Goal: Information Seeking & Learning: Compare options

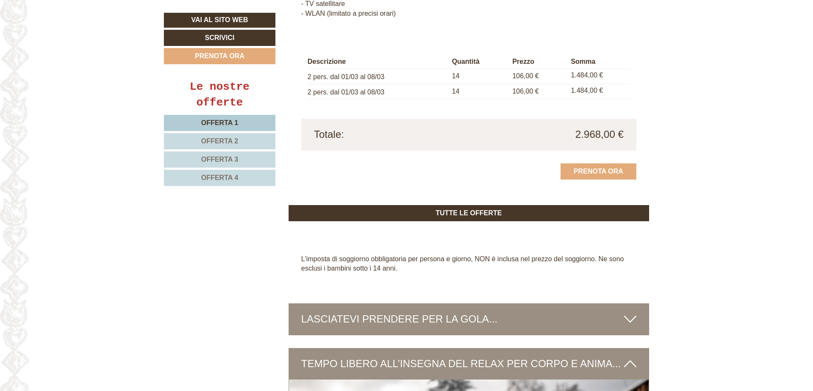
scroll to position [2256, 0]
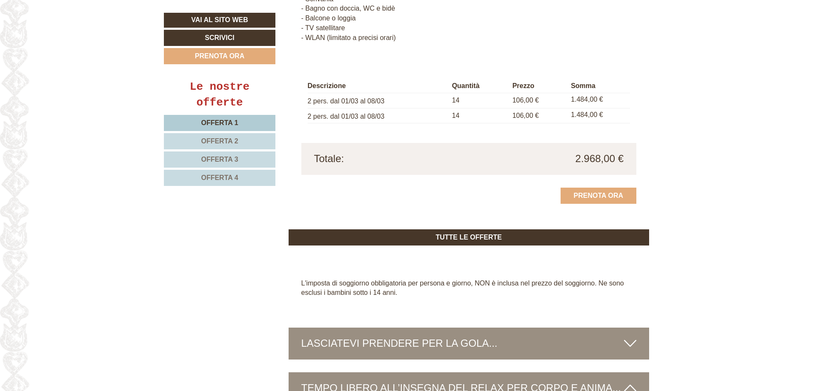
click at [230, 162] on span "Offerta 3" at bounding box center [219, 159] width 37 height 7
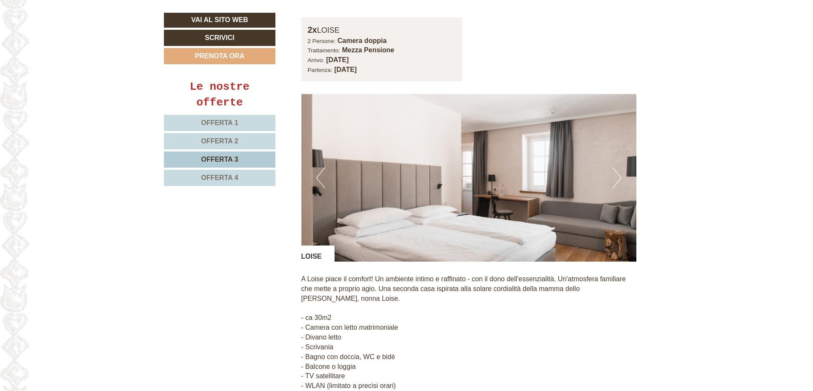
scroll to position [798, 0]
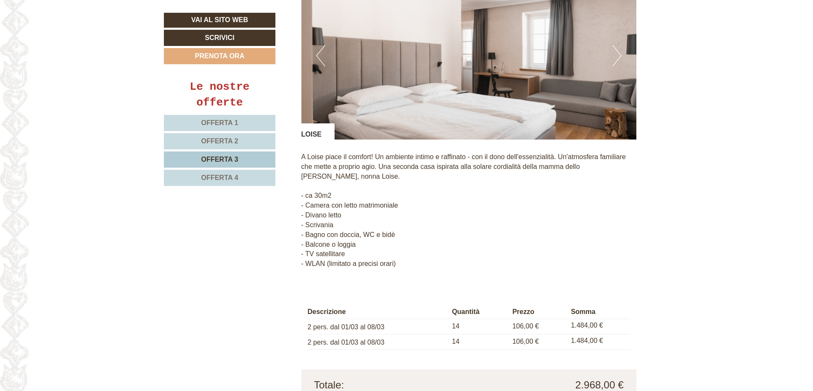
click at [226, 179] on span "Offerta 4" at bounding box center [219, 177] width 37 height 7
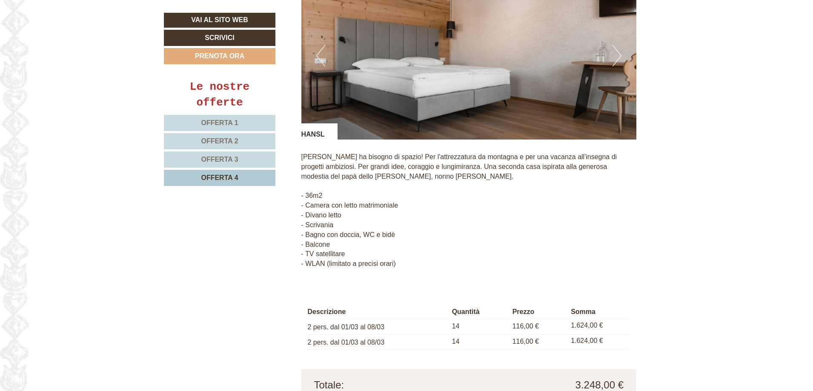
click at [232, 165] on link "Offerta 3" at bounding box center [220, 160] width 112 height 16
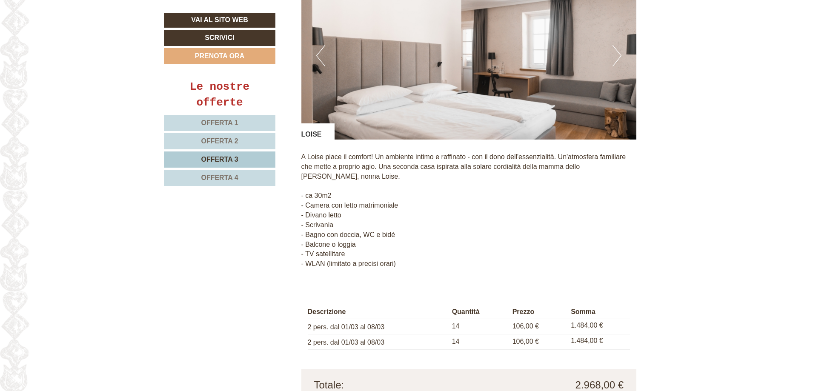
scroll to position [628, 0]
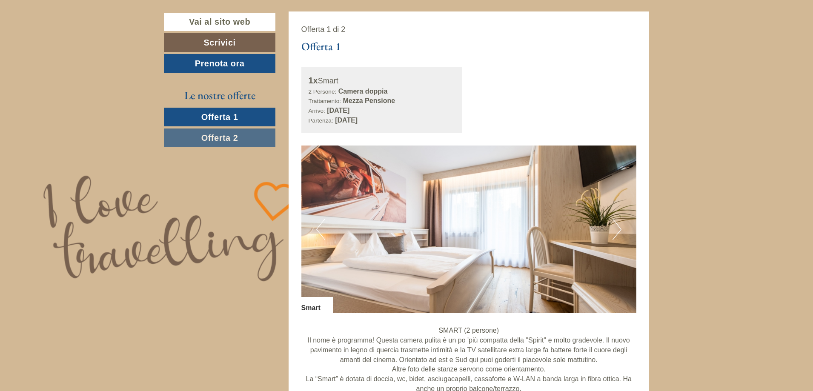
scroll to position [468, 0]
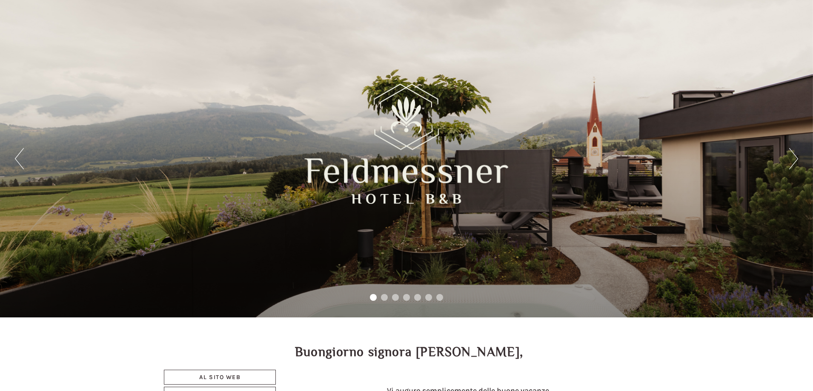
click at [126, 140] on div "Precedente Prossimo 1 2 3 4 5 6 7" at bounding box center [406, 158] width 813 height 317
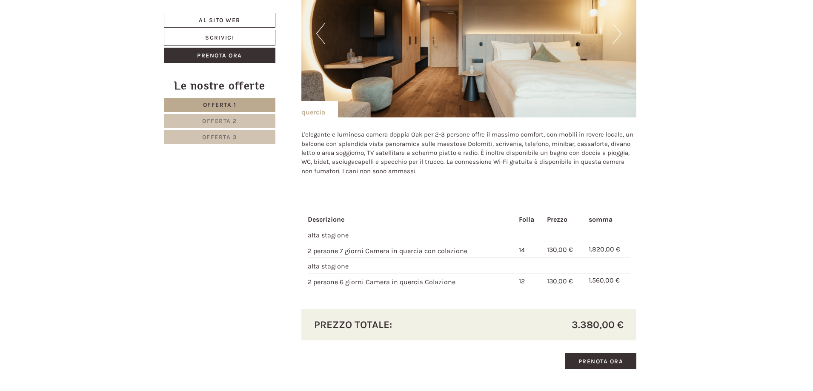
scroll to position [2419, 0]
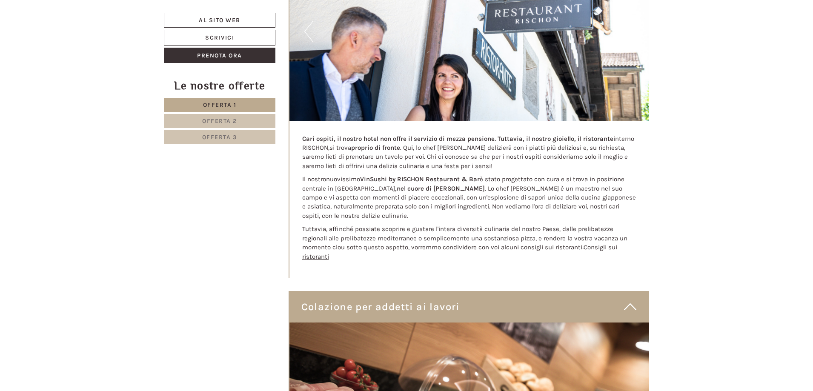
click at [240, 141] on link "Offerta 3" at bounding box center [220, 137] width 112 height 14
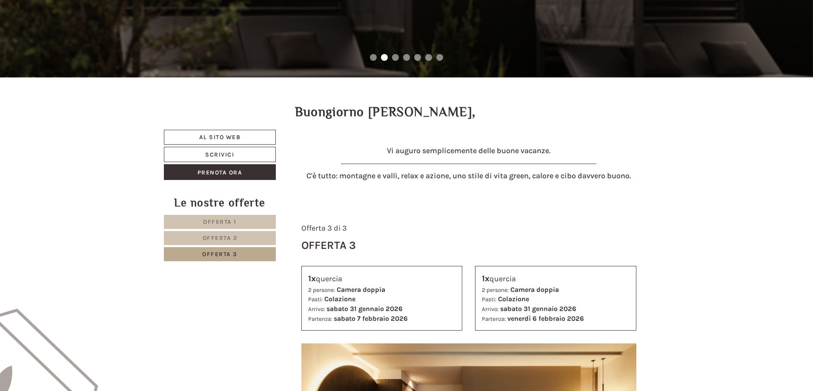
scroll to position [237, 0]
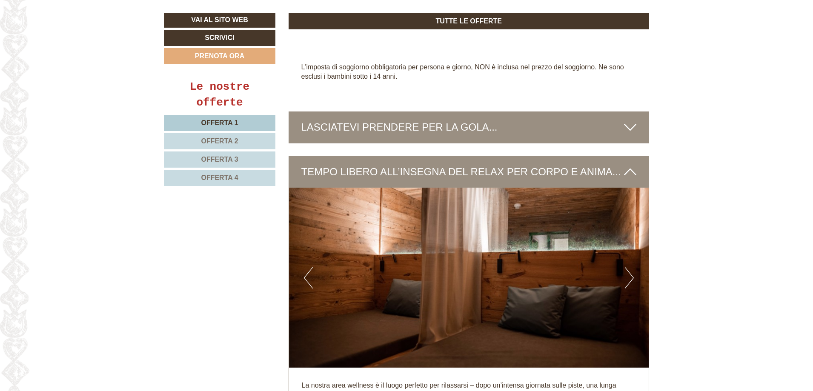
scroll to position [2468, 0]
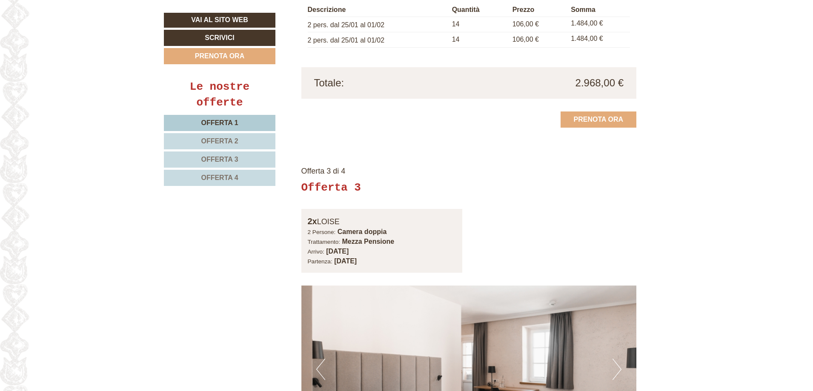
scroll to position [1745, 0]
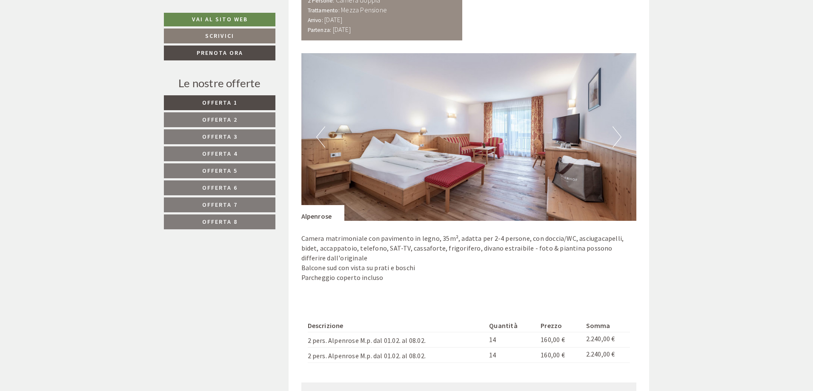
scroll to position [1702, 0]
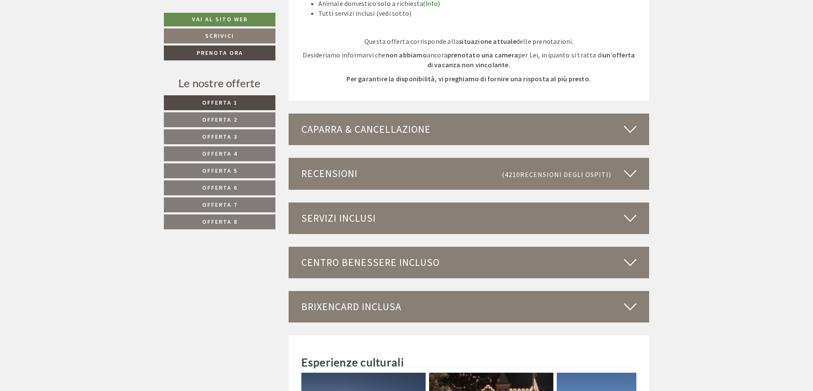
click at [210, 117] on span "Offerta 2" at bounding box center [219, 120] width 35 height 8
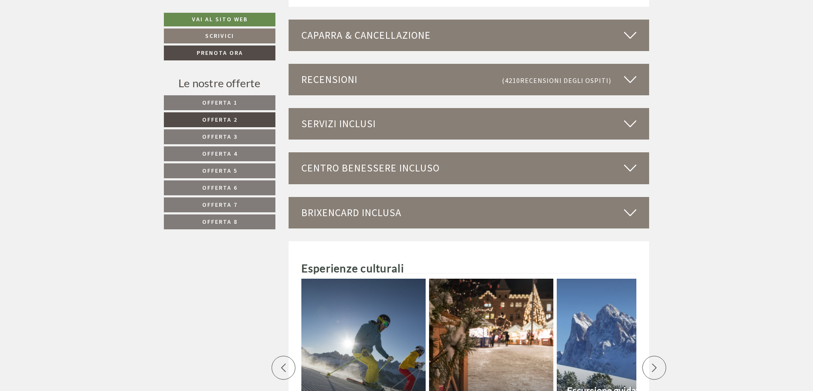
scroll to position [1401, 0]
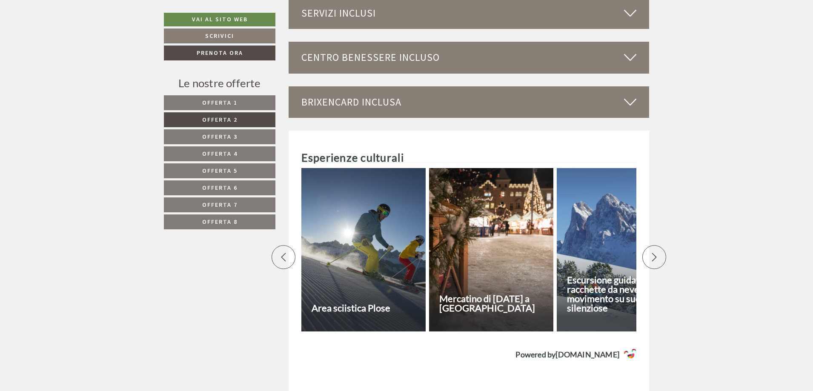
click at [217, 138] on span "Offerta 3" at bounding box center [219, 137] width 35 height 8
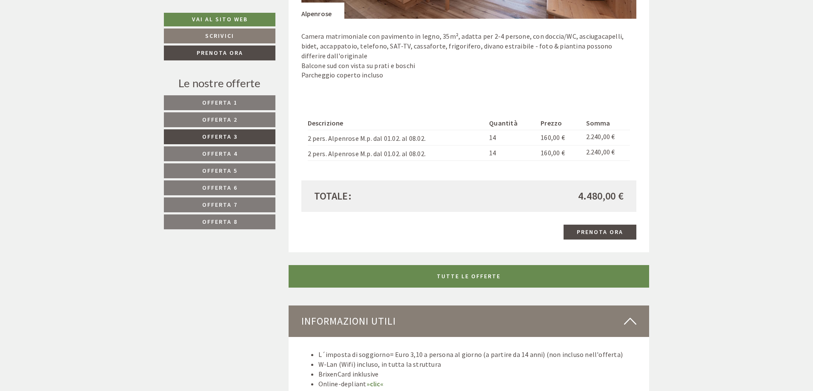
scroll to position [805, 0]
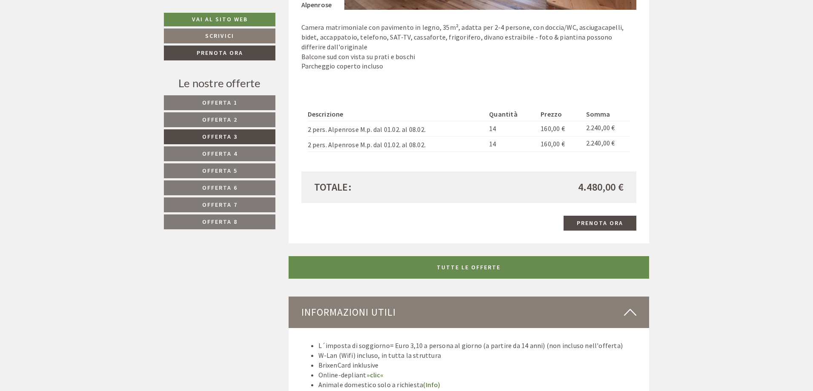
click at [209, 157] on span "Offerta 4" at bounding box center [219, 154] width 35 height 8
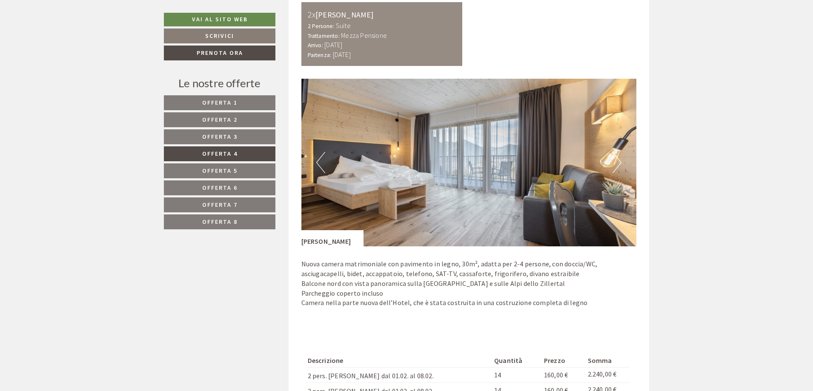
scroll to position [635, 0]
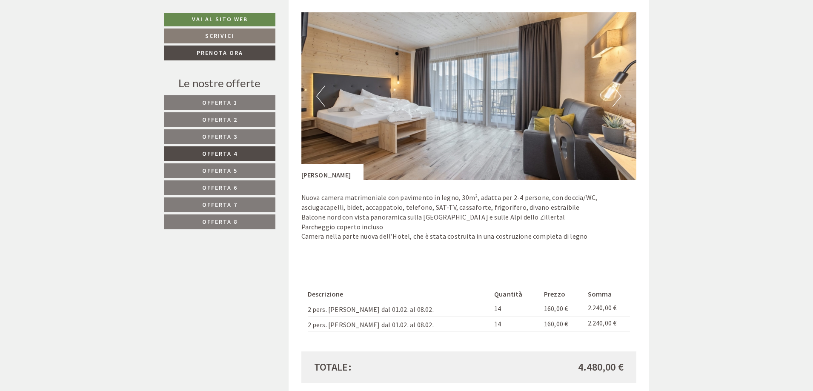
click at [228, 172] on span "Offerta 5" at bounding box center [219, 171] width 35 height 8
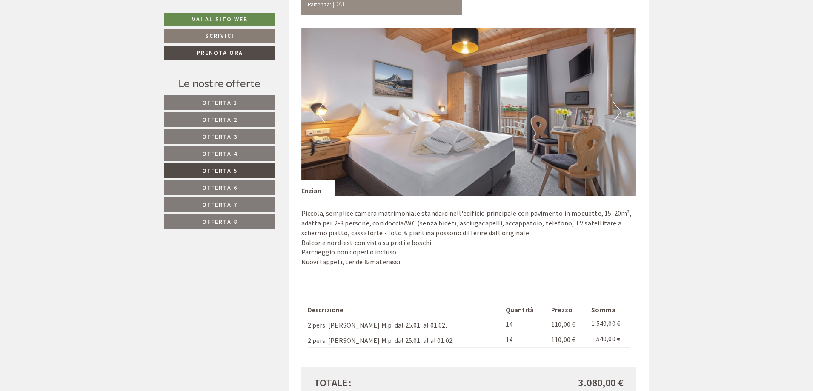
scroll to position [677, 0]
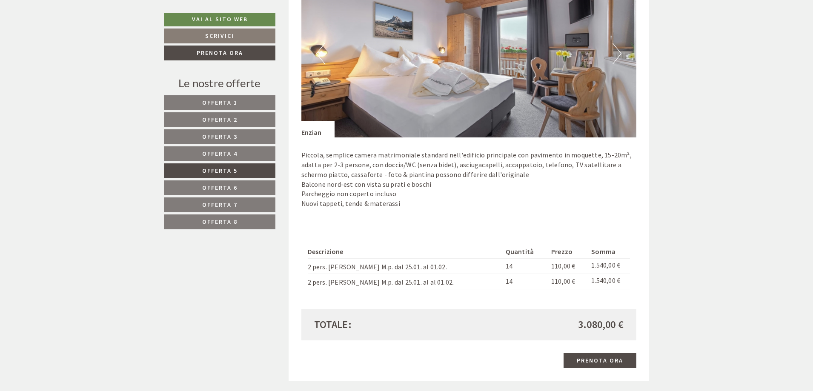
click at [226, 184] on span "Offerta 6" at bounding box center [219, 188] width 35 height 8
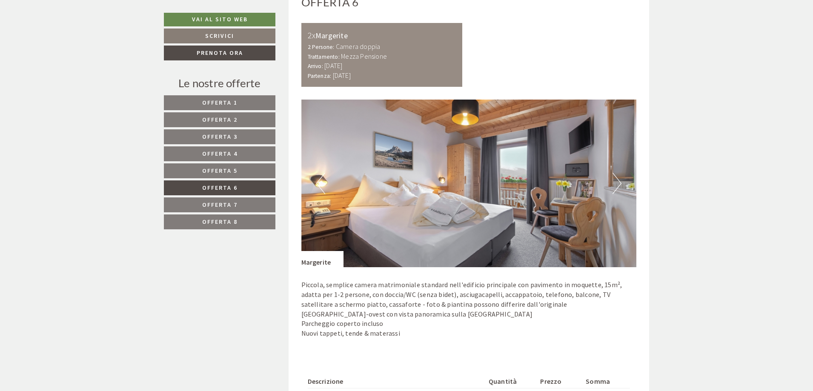
scroll to position [635, 0]
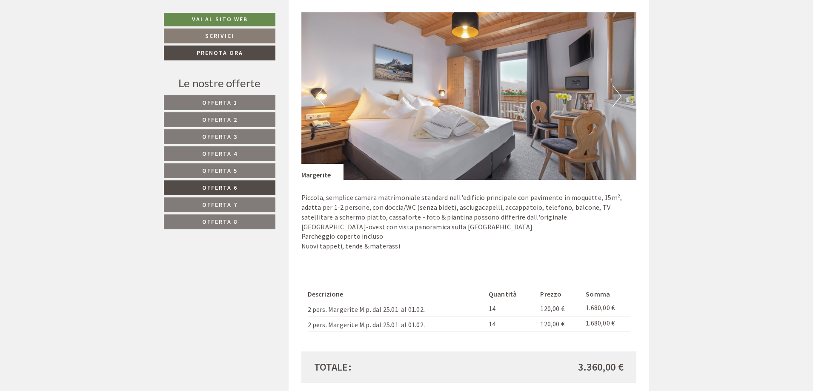
click at [215, 205] on span "Offerta 7" at bounding box center [219, 205] width 35 height 8
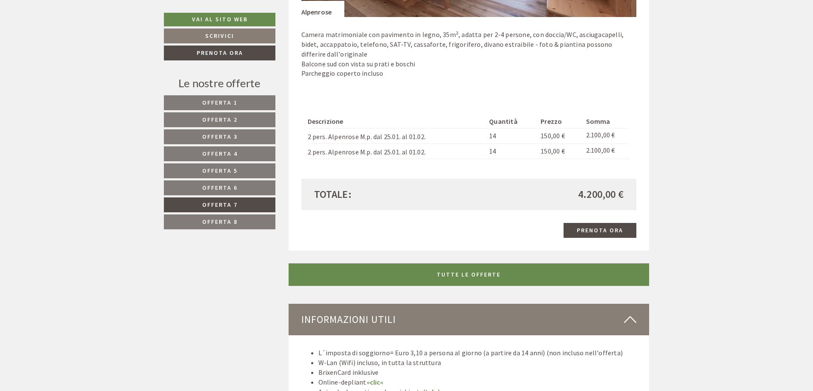
scroll to position [805, 0]
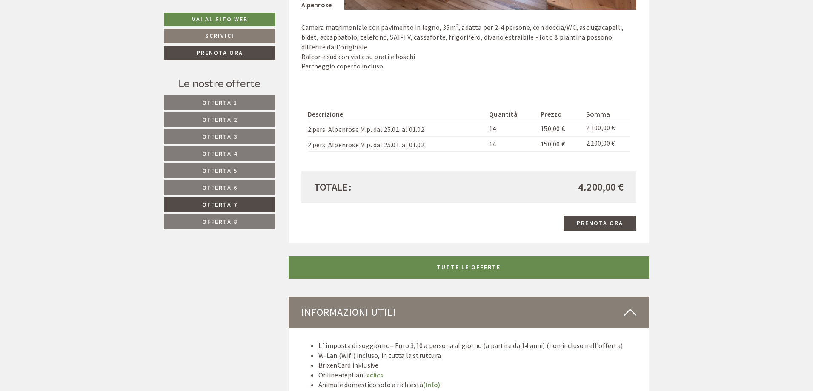
click at [235, 224] on span "Offerta 8" at bounding box center [219, 222] width 35 height 8
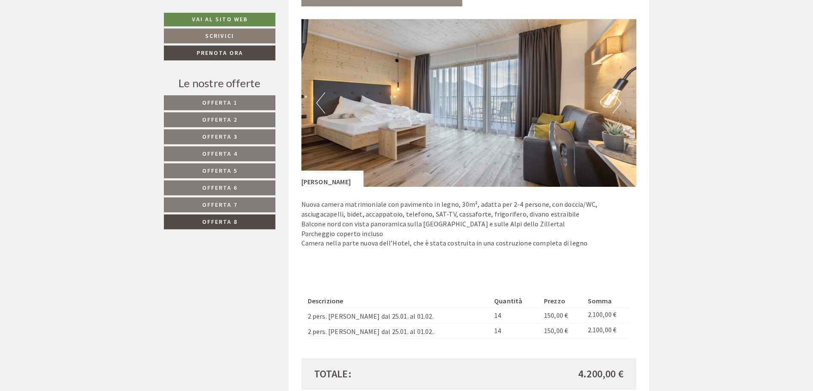
scroll to position [762, 0]
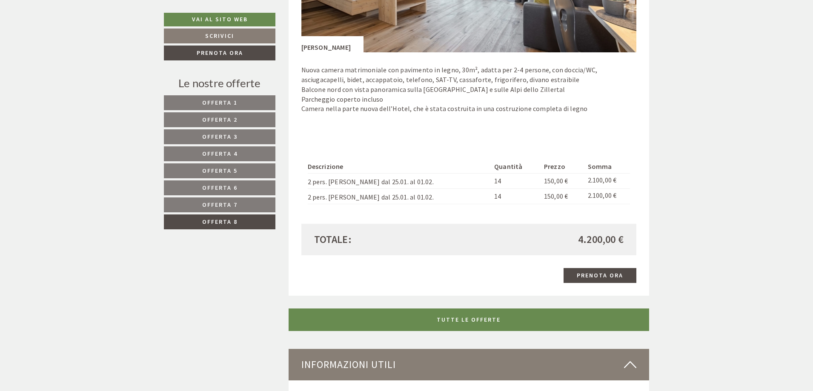
click at [224, 105] on span "Offerta 1" at bounding box center [219, 103] width 35 height 8
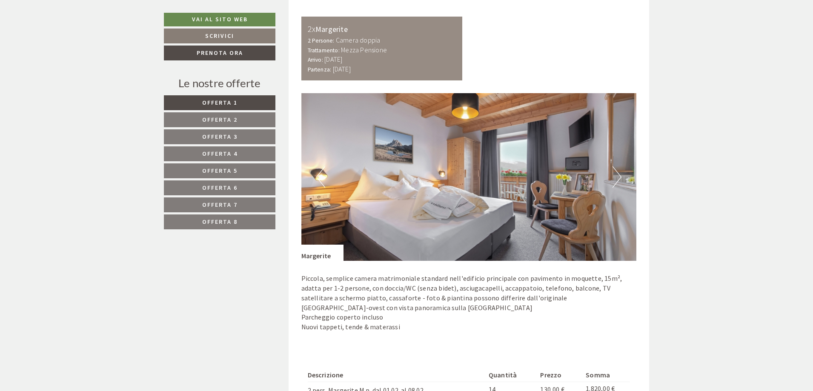
scroll to position [720, 0]
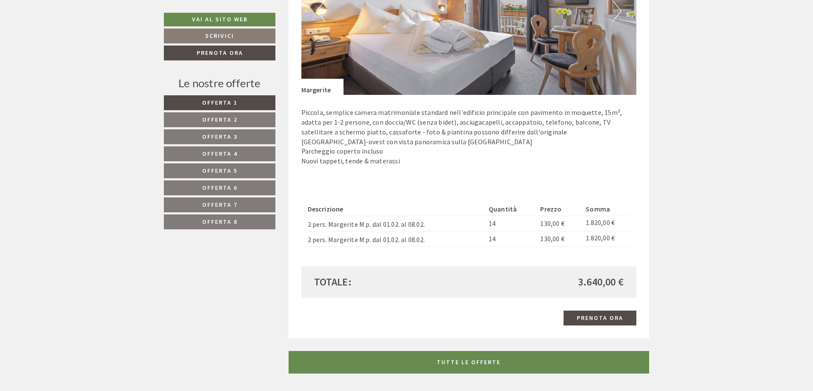
click at [219, 122] on span "Offerta 2" at bounding box center [219, 120] width 35 height 8
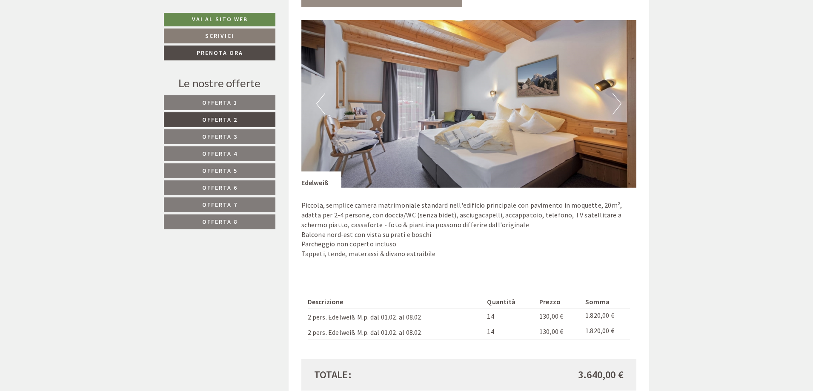
scroll to position [677, 0]
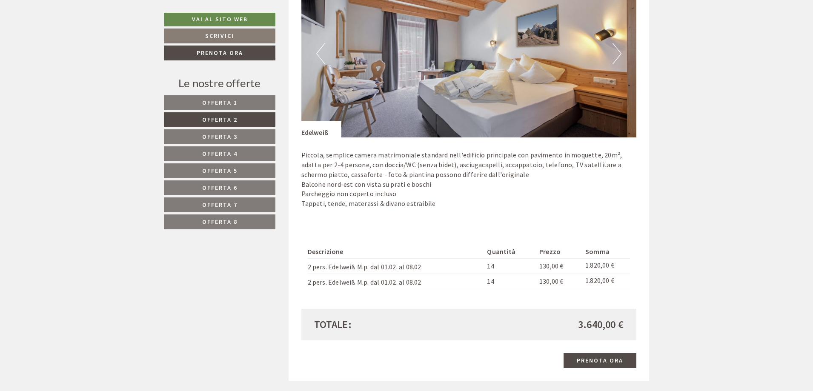
click at [227, 137] on span "Offerta 3" at bounding box center [219, 137] width 35 height 8
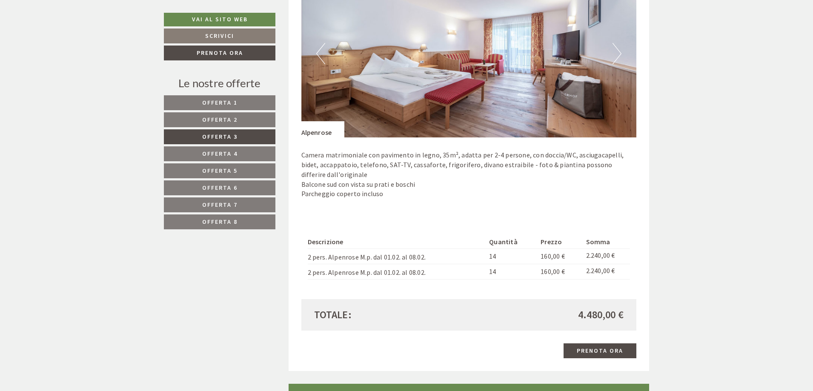
click at [221, 155] on span "Offerta 4" at bounding box center [219, 154] width 35 height 8
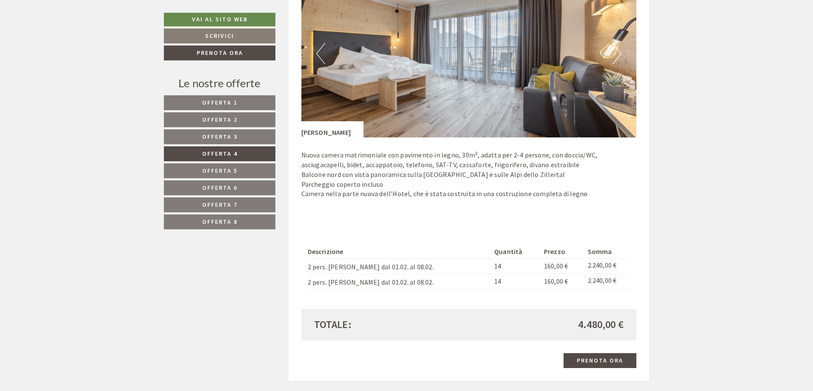
click at [207, 171] on span "Offerta 5" at bounding box center [219, 171] width 35 height 8
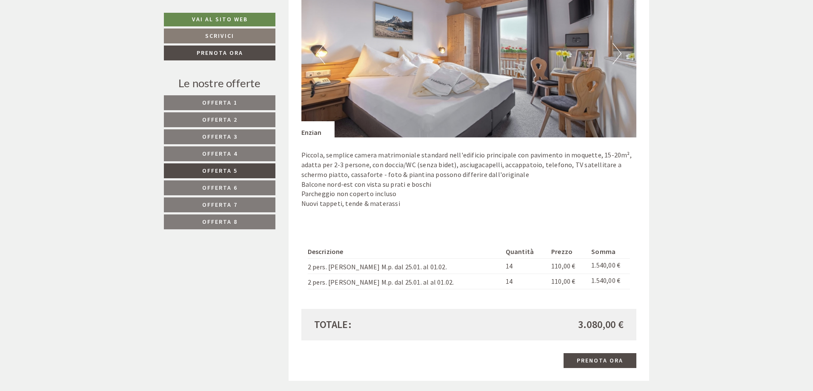
click at [205, 183] on link "Offerta 6" at bounding box center [220, 187] width 112 height 15
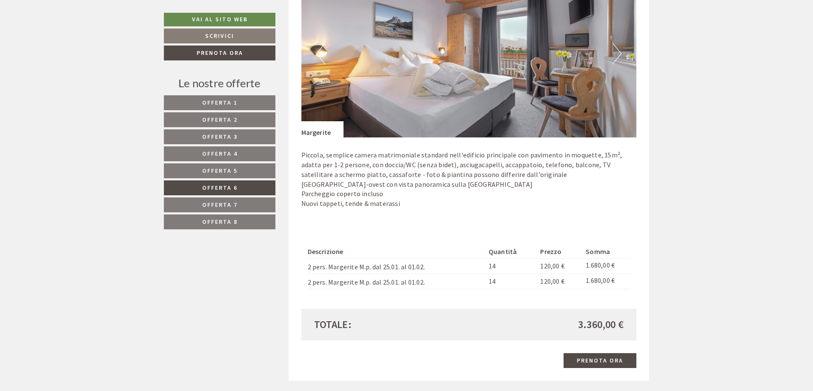
click at [222, 200] on link "Offerta 7" at bounding box center [220, 204] width 112 height 15
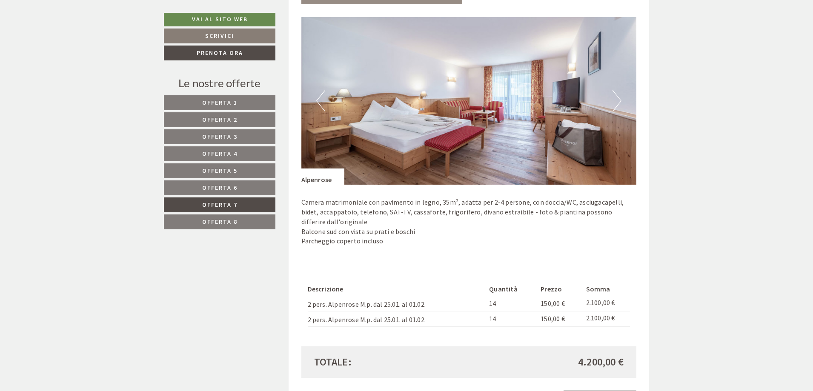
scroll to position [635, 0]
